Goal: Task Accomplishment & Management: Use online tool/utility

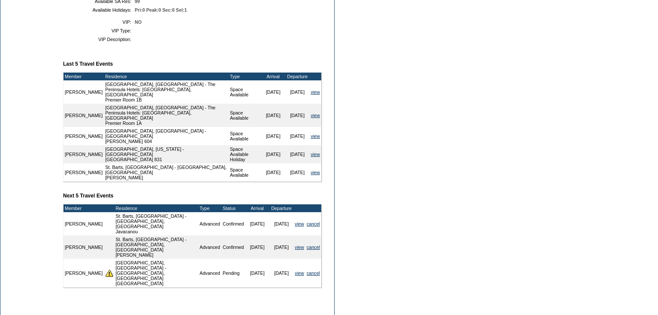
scroll to position [318, 0]
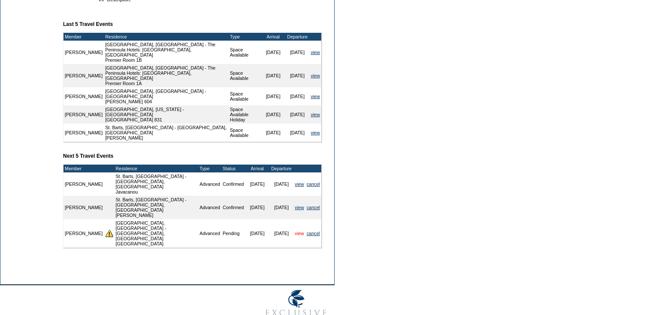
click at [301, 231] on link "view" at bounding box center [299, 233] width 9 height 5
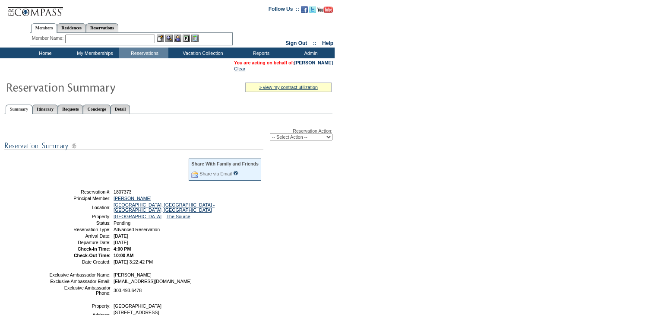
click at [277, 135] on select "-- Select Action -- Modify Reservation Dates Modify Reservation Cost Modify Occ…" at bounding box center [301, 136] width 63 height 7
select select "CancelRes"
click at [270, 133] on select "-- Select Action -- Modify Reservation Dates Modify Reservation Cost Modify Occ…" at bounding box center [301, 136] width 63 height 7
